Goal: Find specific page/section: Find specific page/section

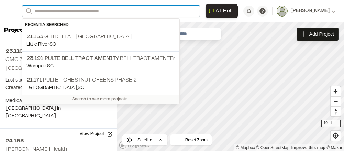
click at [63, 12] on input "Search" at bounding box center [111, 10] width 178 height 11
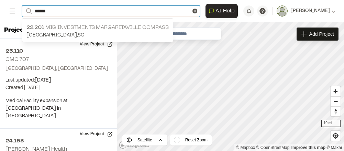
type input "******"
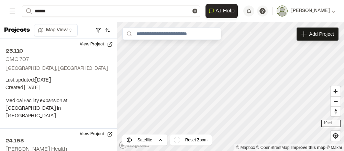
click at [108, 25] on p "22.201 MIG Investments Margaritaville Compass" at bounding box center [97, 27] width 142 height 8
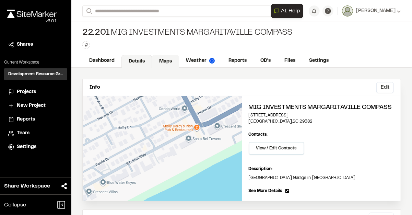
click at [167, 60] on link "Maps" at bounding box center [165, 61] width 27 height 13
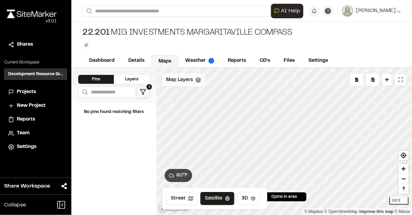
click at [196, 76] on div "Map Layers" at bounding box center [183, 79] width 43 height 13
click at [203, 92] on div "All Layers" at bounding box center [194, 95] width 65 height 13
click at [219, 92] on icon at bounding box center [219, 94] width 5 height 5
click at [220, 95] on icon at bounding box center [219, 94] width 5 height 5
click at [135, 78] on div "Layers" at bounding box center [132, 79] width 36 height 9
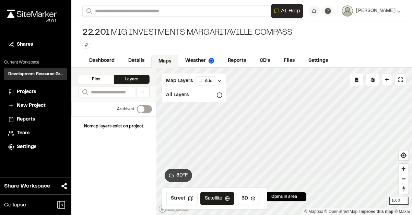
click at [169, 61] on link "Maps" at bounding box center [164, 61] width 27 height 13
click at [137, 60] on link "Details" at bounding box center [136, 61] width 31 height 13
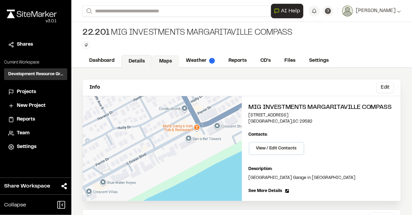
click at [163, 60] on link "Maps" at bounding box center [165, 61] width 27 height 13
